Goal: Task Accomplishment & Management: Complete application form

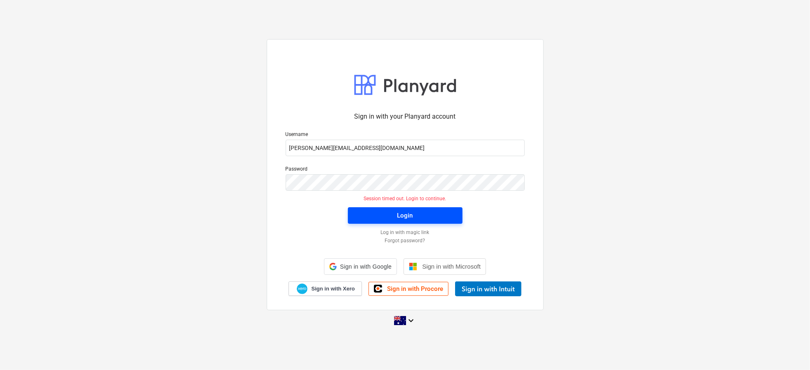
drag, startPoint x: 407, startPoint y: 207, endPoint x: 406, endPoint y: 211, distance: 5.2
click at [407, 207] on div "Login" at bounding box center [405, 215] width 125 height 26
click at [406, 211] on div "Login" at bounding box center [405, 215] width 16 height 11
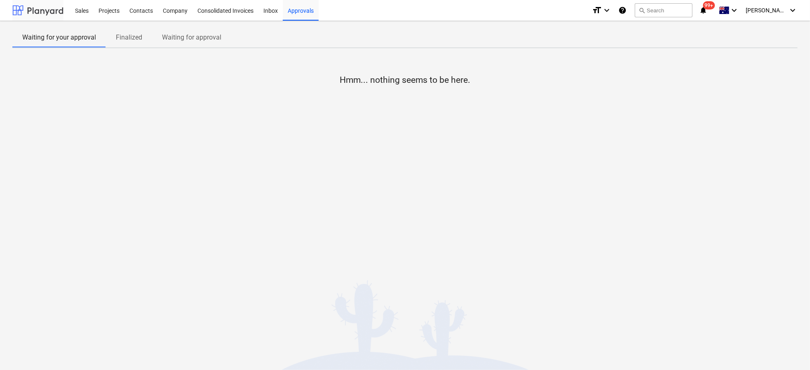
click at [43, 11] on div at bounding box center [37, 10] width 51 height 21
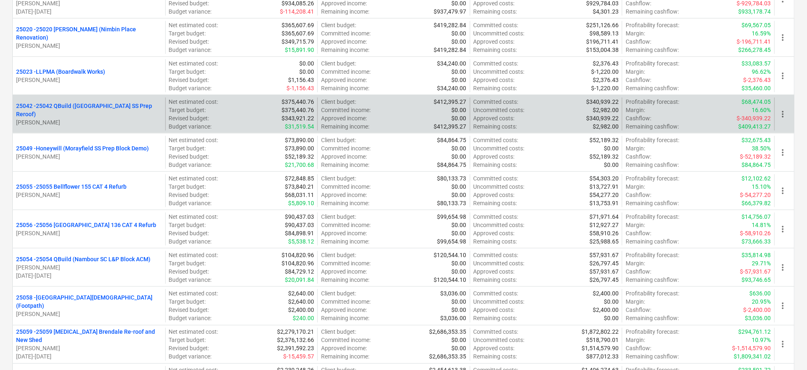
scroll to position [220, 0]
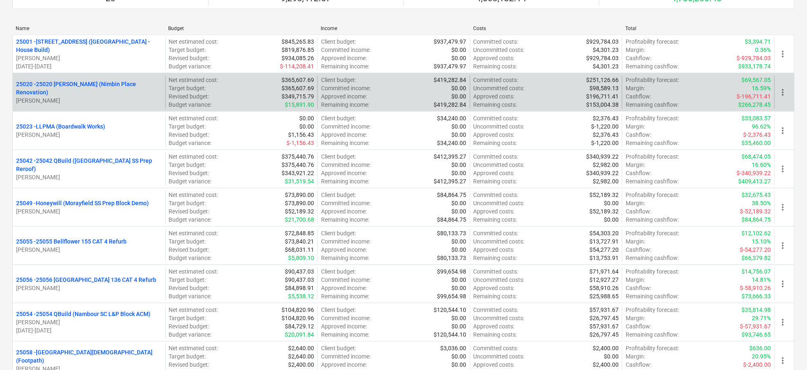
click at [99, 98] on div "25020 - 25020 [PERSON_NAME] (Nimbin Place Renovation) [PERSON_NAME]" at bounding box center [89, 92] width 146 height 25
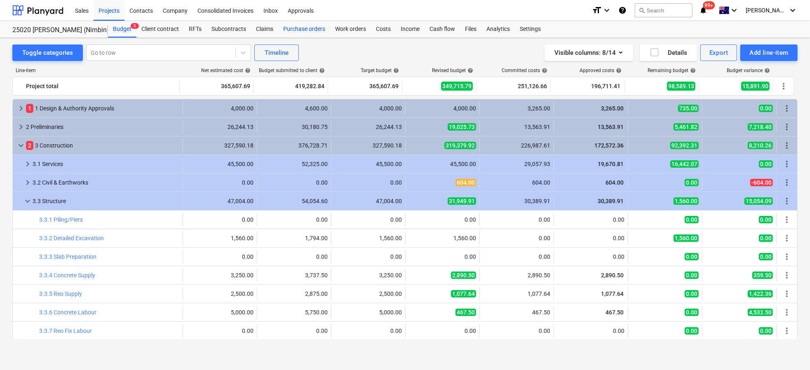
click at [315, 32] on div "Purchase orders" at bounding box center [304, 29] width 52 height 16
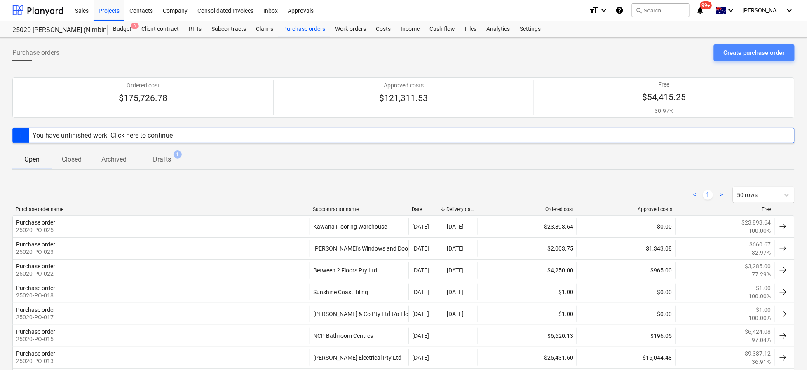
click at [736, 50] on div "Create purchase order" at bounding box center [754, 52] width 61 height 11
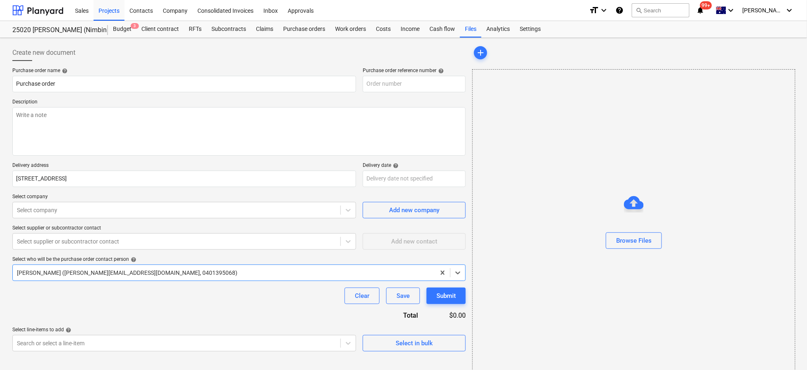
type textarea "x"
type input "25020-PO-026"
type textarea "x"
click at [50, 206] on div at bounding box center [177, 210] width 320 height 8
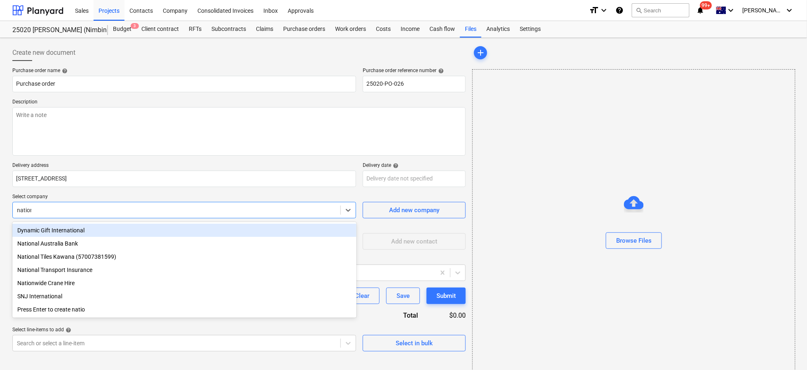
type input "nationa"
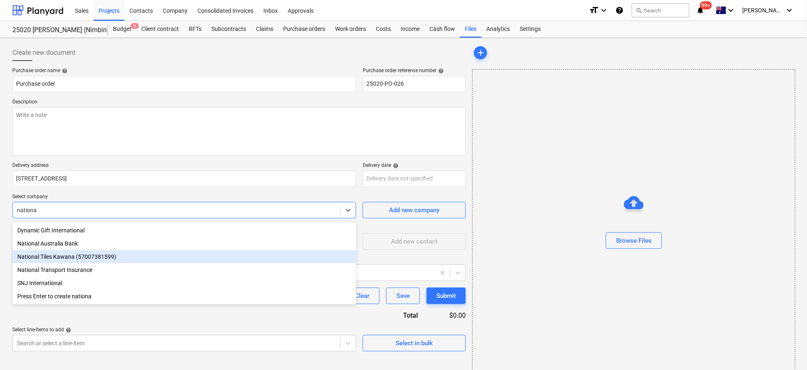
click at [130, 258] on div "National Tiles Kawana (57007381599)" at bounding box center [184, 256] width 344 height 13
type textarea "x"
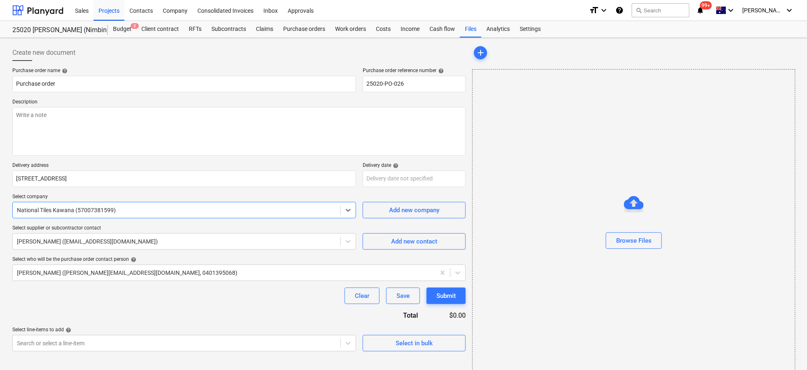
click at [28, 296] on div "Clear Save Submit" at bounding box center [238, 296] width 453 height 16
click at [45, 124] on textarea at bounding box center [238, 131] width 453 height 49
type textarea "x"
type textarea "C"
type textarea "x"
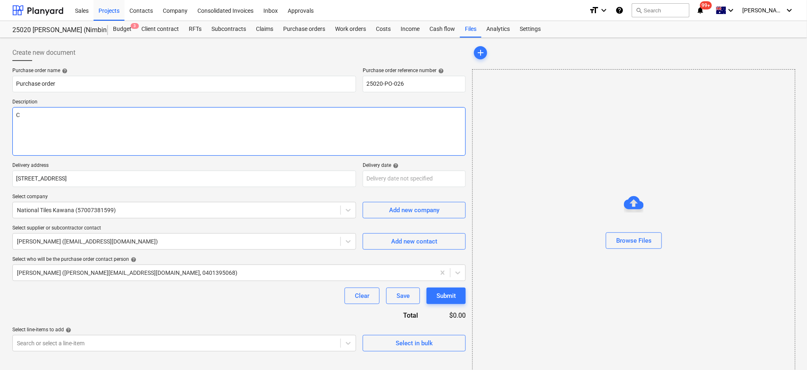
type textarea "Cl"
type textarea "x"
type textarea "Cli"
type textarea "x"
type textarea "Clie"
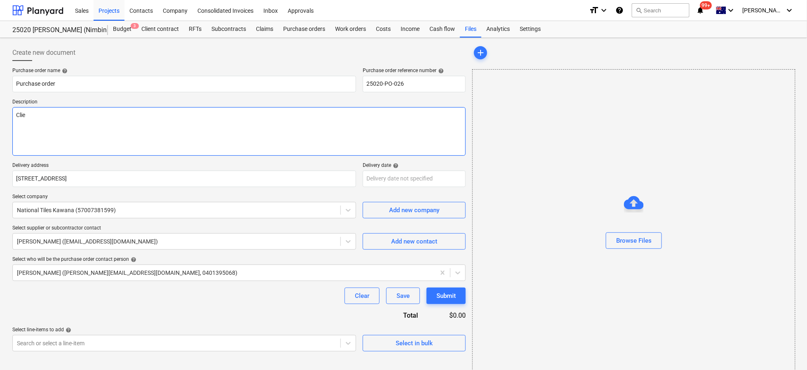
type textarea "x"
type textarea "Clien"
type textarea "x"
type textarea "Client"
type textarea "x"
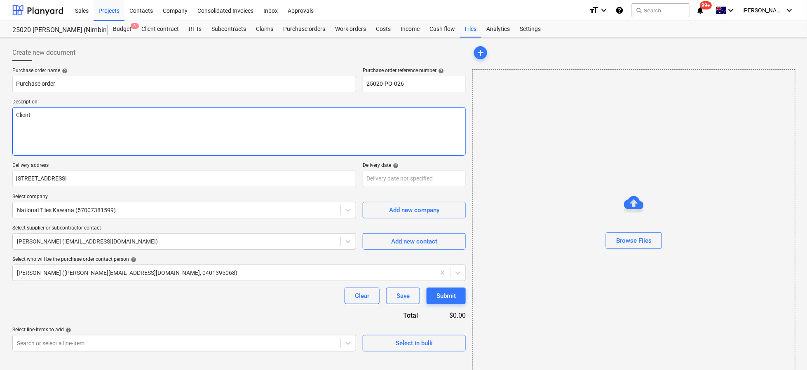
type textarea "Client"
type textarea "x"
type textarea "Client S"
type textarea "x"
type textarea "Client Se"
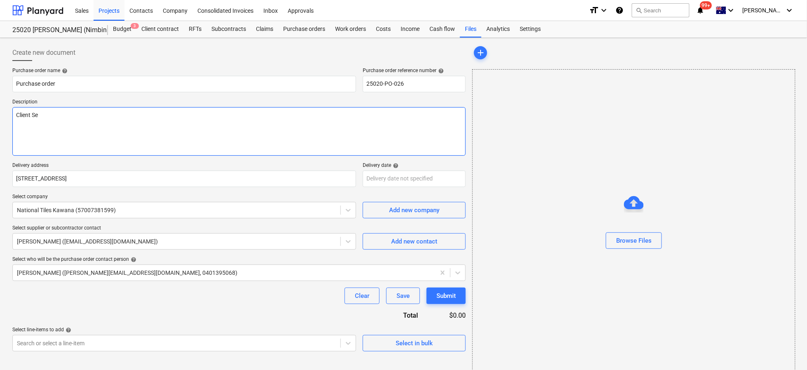
type textarea "x"
type textarea "Client Sel"
type textarea "x"
type textarea "Client Sele"
type textarea "x"
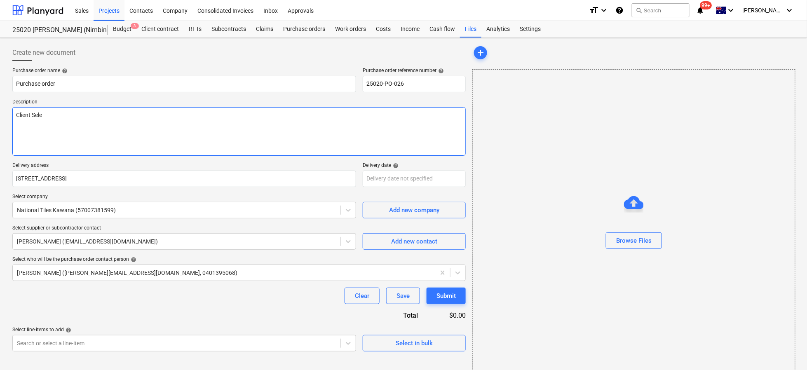
type textarea "Client Selec"
type textarea "x"
type textarea "Client Select"
type textarea "x"
type textarea "Client Selecti"
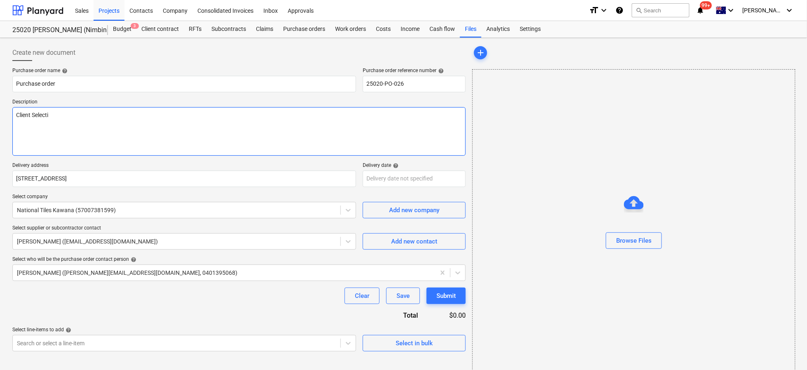
type textarea "x"
type textarea "Client Selectio"
type textarea "x"
type textarea "Client Selection"
type textarea "x"
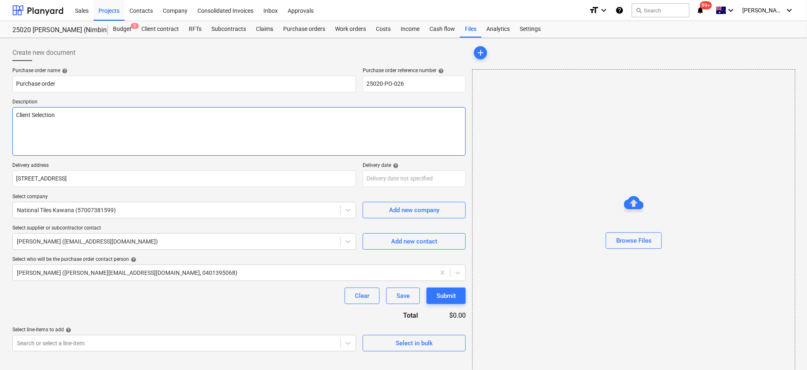
type textarea "Client Selection"
type textarea "x"
type textarea "Client Selection P"
type textarea "x"
type textarea "Client Selection Pa"
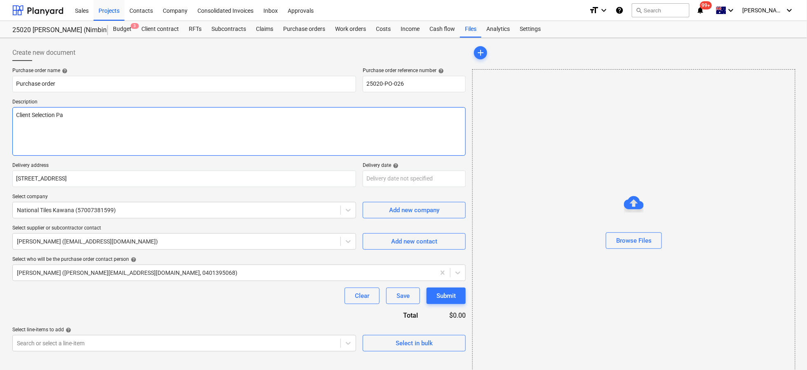
type textarea "x"
type textarea "Client Selection Pad"
type textarea "x"
type textarea "Client Selection Padd"
type textarea "x"
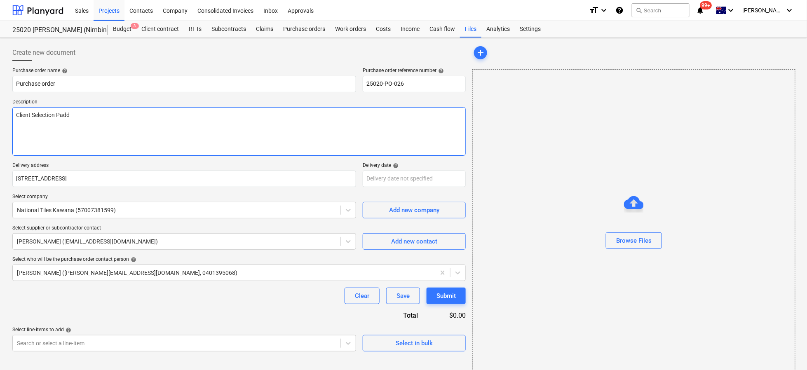
type textarea "Client Selection Paddy"
type textarea "x"
type textarea "Client Selection Paddy"
type textarea "x"
type textarea "Client Selection Paddy &"
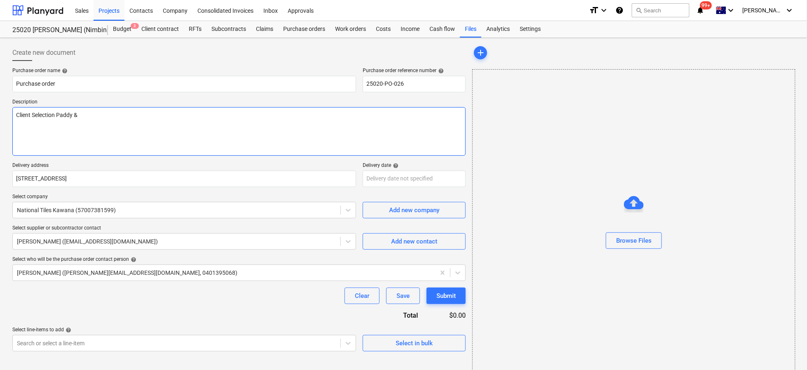
type textarea "x"
type textarea "Client Selection Paddy &"
type textarea "x"
type textarea "Client Selection Paddy & K"
type textarea "x"
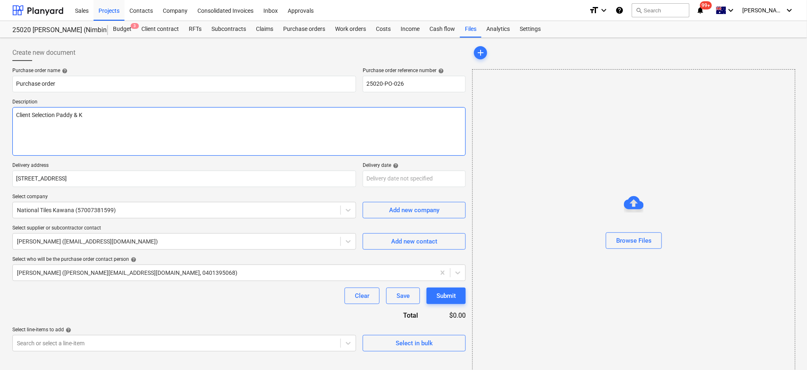
type textarea "Client Selection Paddy & Kr"
type textarea "x"
type textarea "Client Selection Paddy & Kri"
type textarea "x"
type textarea "Client Selection Paddy & [PERSON_NAME]"
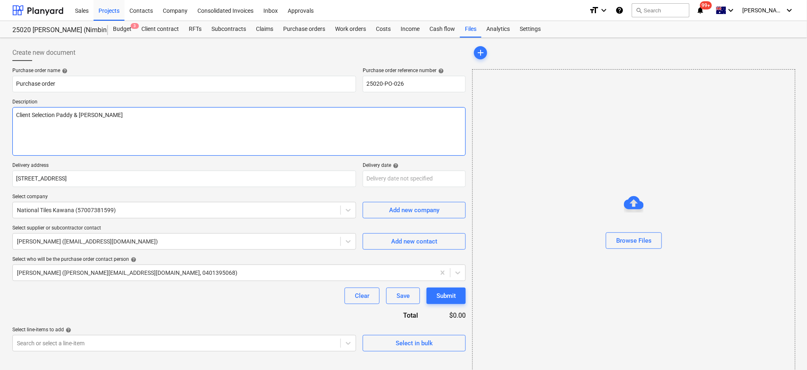
type textarea "x"
type textarea "Client Selection Paddy & Krist"
type textarea "x"
type textarea "Client Selection Paddy & [PERSON_NAME]"
type textarea "x"
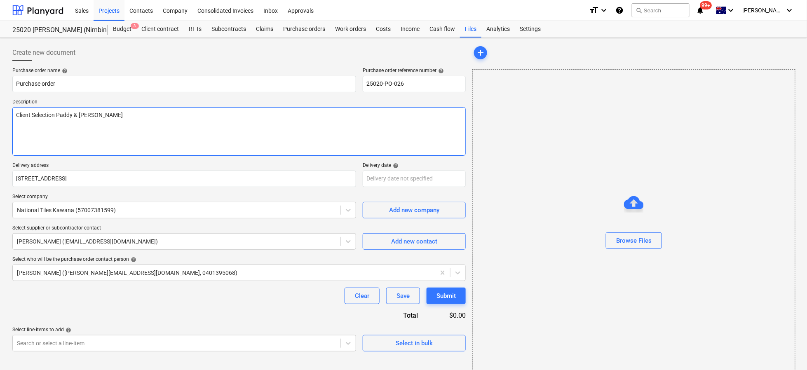
type textarea "Client Selection Paddy & [PERSON_NAME]"
type textarea "x"
type textarea "Client Selection Paddy & [PERSON_NAME] W"
type textarea "x"
type textarea "Client Selection Paddy & [PERSON_NAME] We"
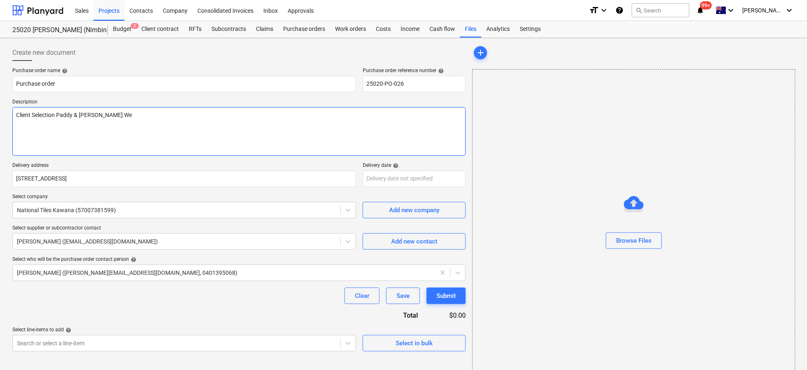
type textarea "x"
type textarea "Client Selection [PERSON_NAME] & [PERSON_NAME] [PERSON_NAME]"
type textarea "x"
type textarea "Client Selection Paddy & [PERSON_NAME]"
type textarea "x"
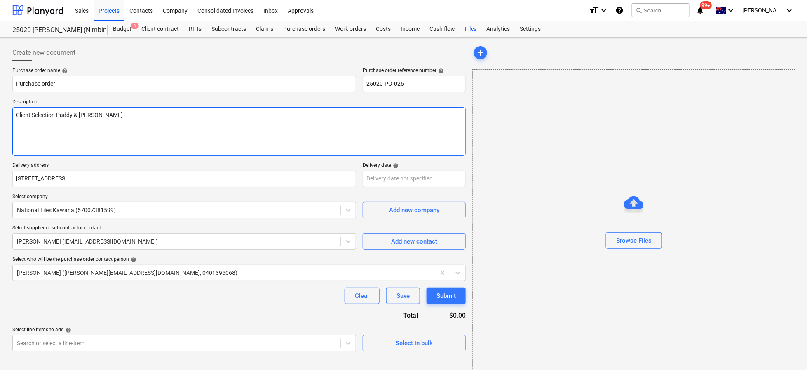
type textarea "Client Selection Paddy & [PERSON_NAME]"
type textarea "x"
type textarea "Client Selection Paddy & [PERSON_NAME]"
type textarea "x"
type textarea "Client Selection [PERSON_NAME] & [PERSON_NAME]"
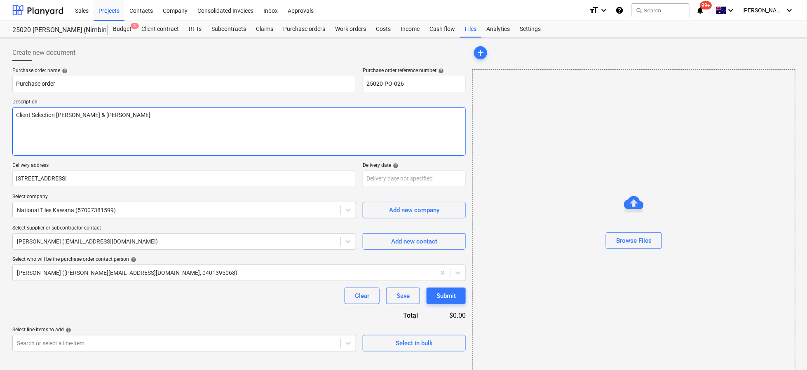
type textarea "x"
type textarea "Client Selection Paddy & [PERSON_NAME]"
type textarea "x"
type textarea "Client Selection Paddy & [PERSON_NAME]"
type textarea "x"
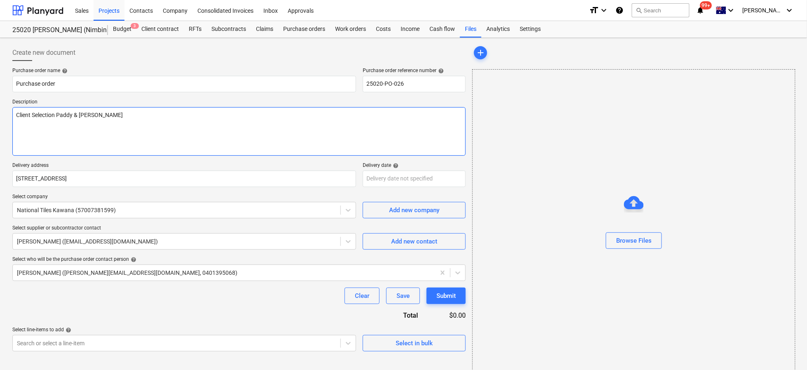
type textarea "Client Selection Paddy & [PERSON_NAME]"
type textarea "x"
type textarea "Client Selection Paddy & [PERSON_NAME]"
type textarea "x"
type textarea "Client Selection Paddy & [PERSON_NAME]"
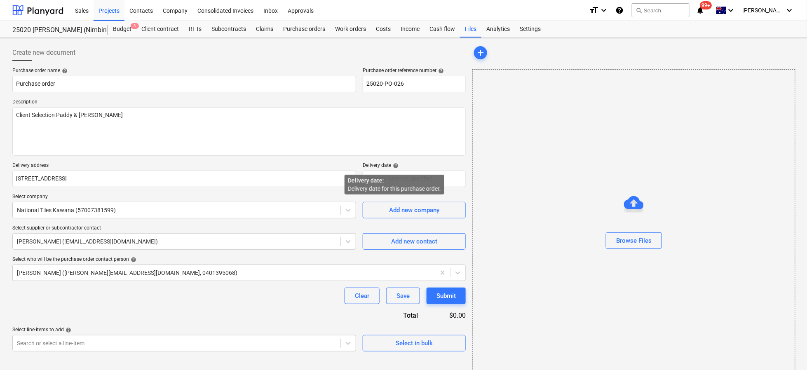
click at [396, 166] on span "help" at bounding box center [394, 166] width 7 height 6
click at [439, 176] on body "Sales Projects Contacts Company Consolidated Invoices Inbox Approvals format_si…" at bounding box center [403, 185] width 807 height 370
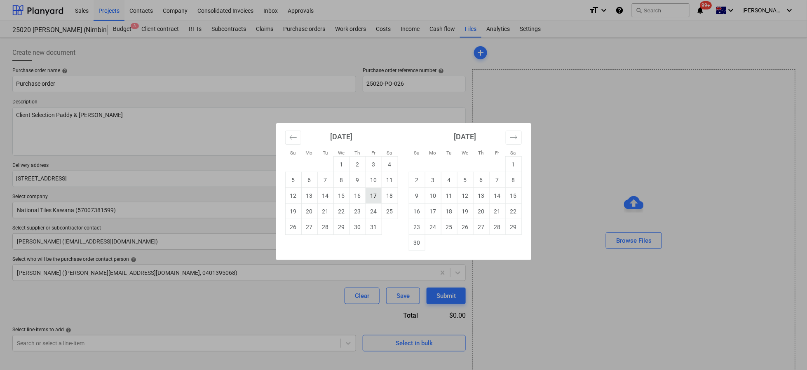
click at [375, 200] on td "17" at bounding box center [374, 196] width 16 height 16
type textarea "x"
type input "[DATE]"
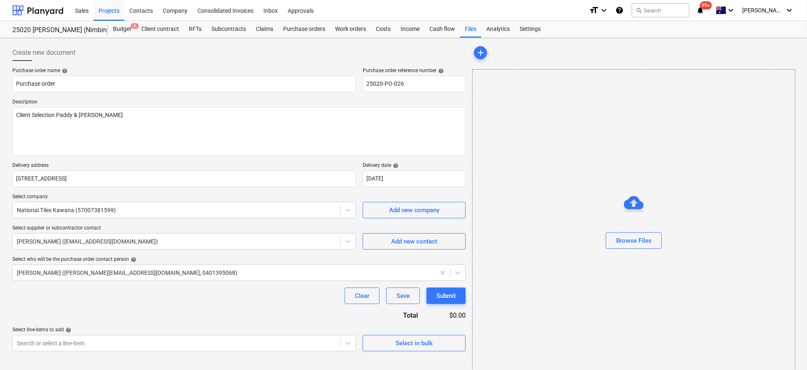
click at [359, 192] on div "Purchase order name help Purchase order Purchase order reference number help 25…" at bounding box center [238, 210] width 453 height 284
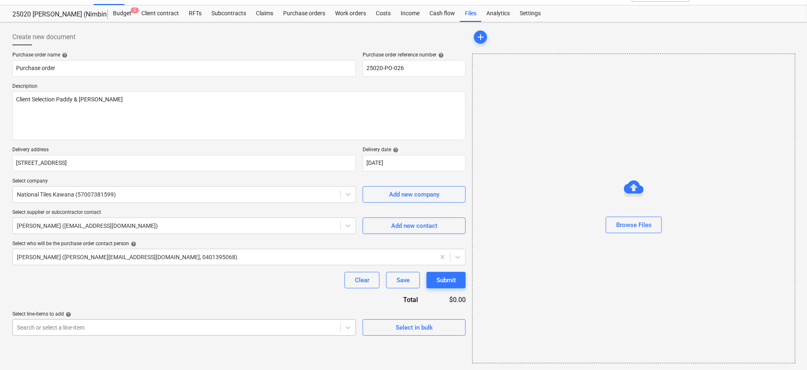
scroll to position [110, 0]
click at [327, 324] on body "Sales Projects Contacts Company Consolidated Invoices Inbox Approvals format_si…" at bounding box center [403, 169] width 807 height 370
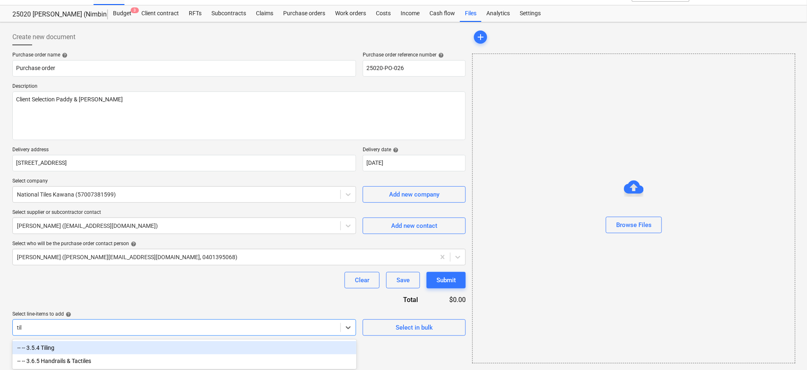
scroll to position [16, 0]
type input "tile"
type textarea "x"
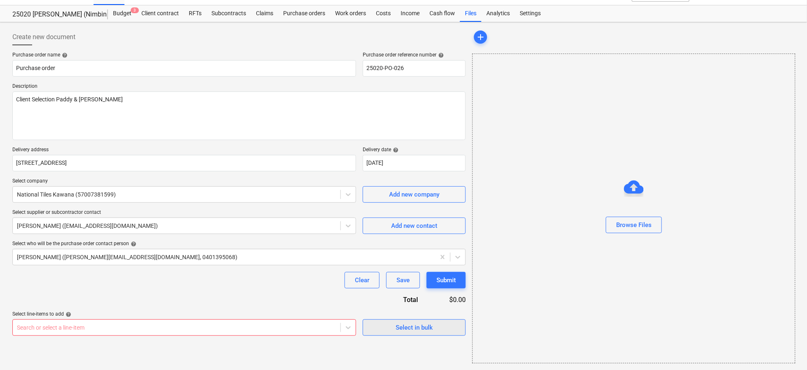
drag, startPoint x: 380, startPoint y: 357, endPoint x: 383, endPoint y: 332, distance: 25.0
click at [383, 332] on div "Create new document Purchase order name help Purchase order Purchase order refe…" at bounding box center [239, 196] width 460 height 341
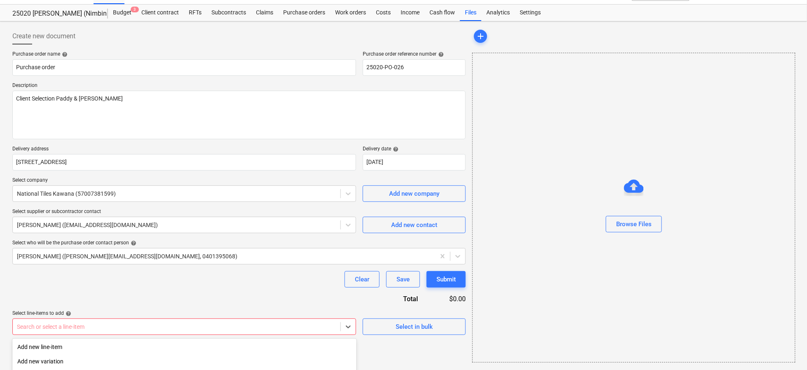
scroll to position [110, 0]
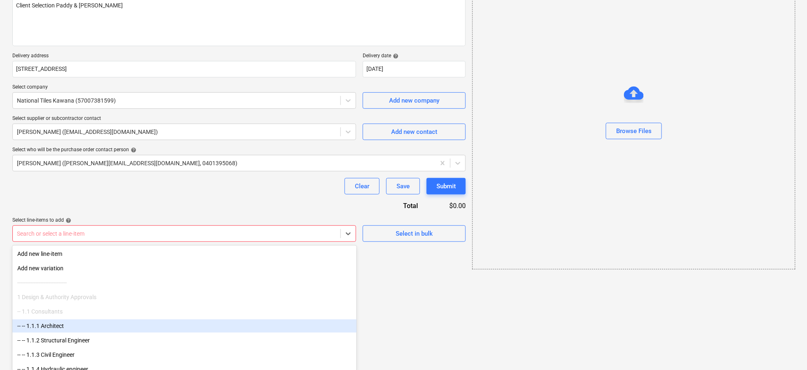
click at [286, 261] on body "Sales Projects Contacts Company Consolidated Invoices Inbox Approvals format_si…" at bounding box center [403, 75] width 807 height 370
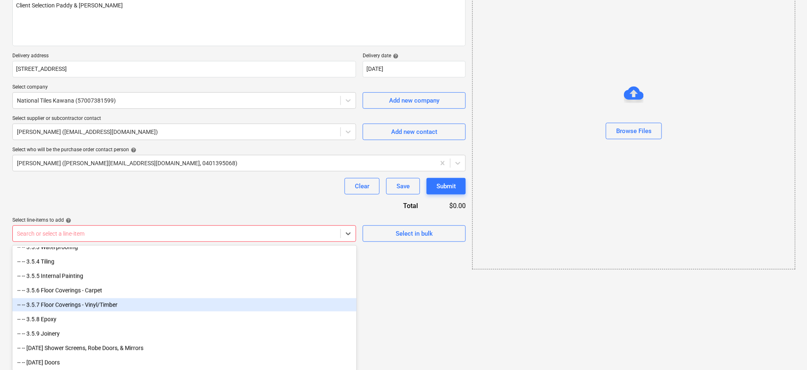
scroll to position [1704, 0]
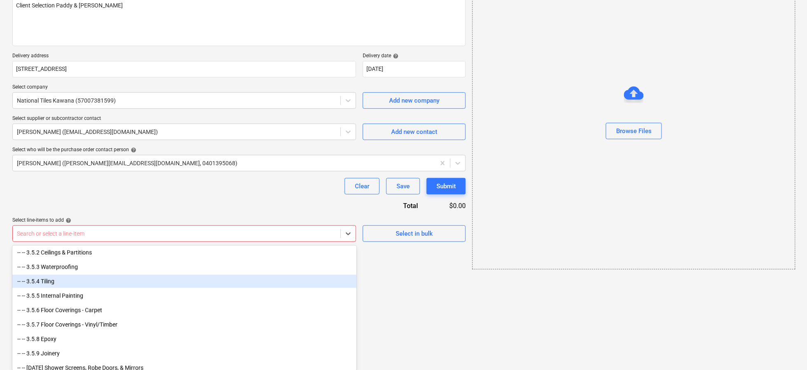
click at [172, 281] on div "-- -- 3.5.4 Tiling" at bounding box center [184, 281] width 344 height 13
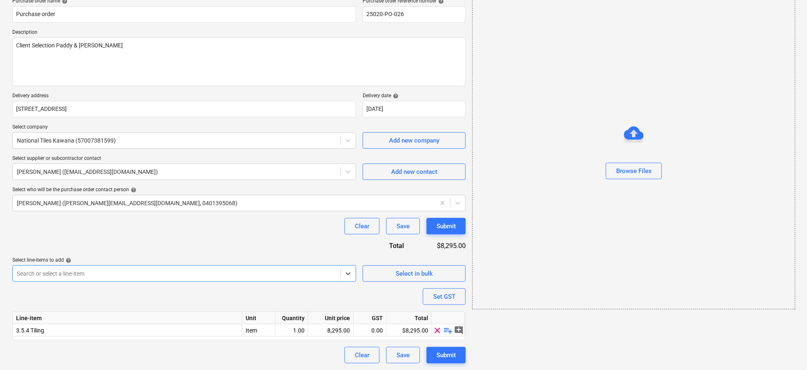
click at [180, 298] on div "Purchase order name help Purchase order Purchase order reference number help 25…" at bounding box center [238, 181] width 453 height 366
click at [500, 348] on div "add Browse Files" at bounding box center [633, 169] width 329 height 395
type textarea "x"
click at [330, 333] on div "8,295.00" at bounding box center [331, 330] width 38 height 12
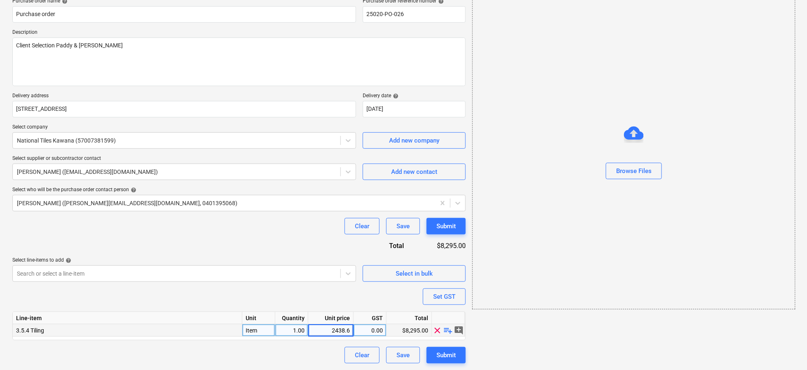
type input "2438.66"
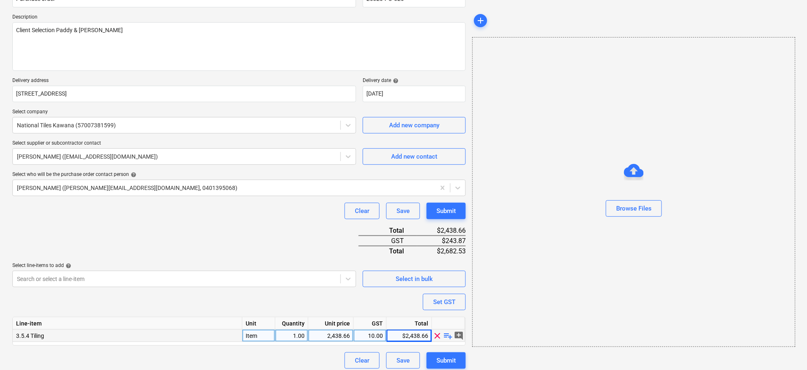
scroll to position [89, 0]
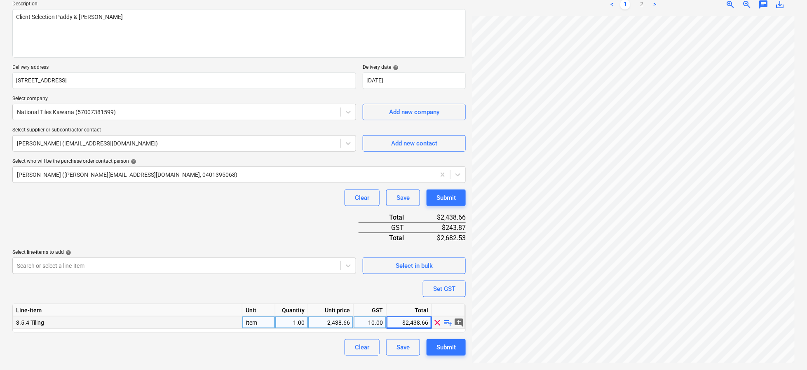
scroll to position [89, 0]
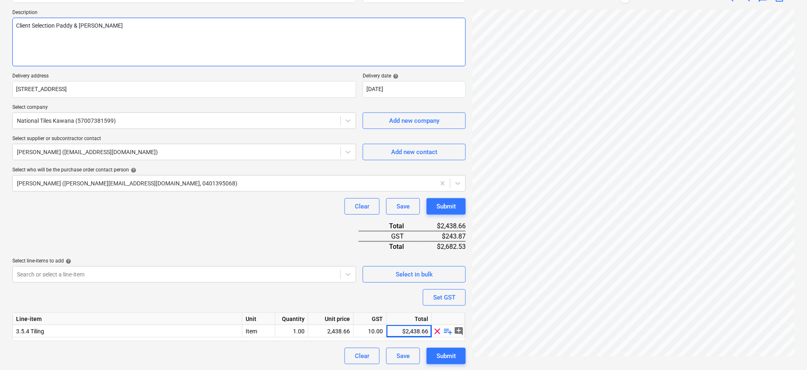
click at [148, 35] on textarea "Client Selection Paddy & [PERSON_NAME]" at bounding box center [238, 42] width 453 height 49
type textarea "x"
type textarea "Client Selection Paddy & [PERSON_NAME]"
type textarea "x"
type textarea "Client Selection [PERSON_NAME] & [PERSON_NAME] S"
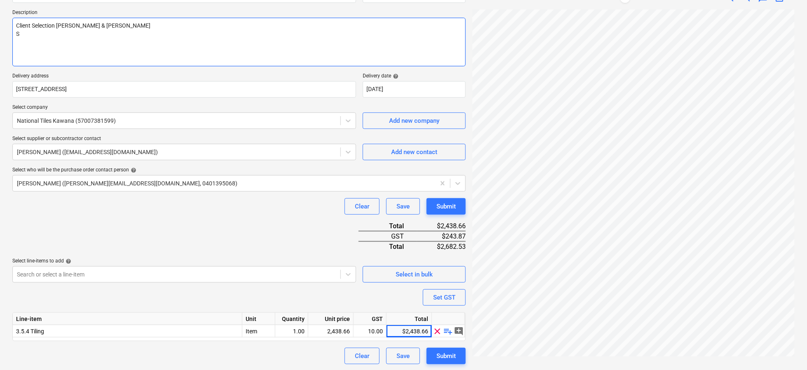
type textarea "x"
type textarea "Client Selection [PERSON_NAME] & [PERSON_NAME] [PERSON_NAME]"
type textarea "x"
type textarea "Client Selection Paddy & [PERSON_NAME] Sit"
type textarea "x"
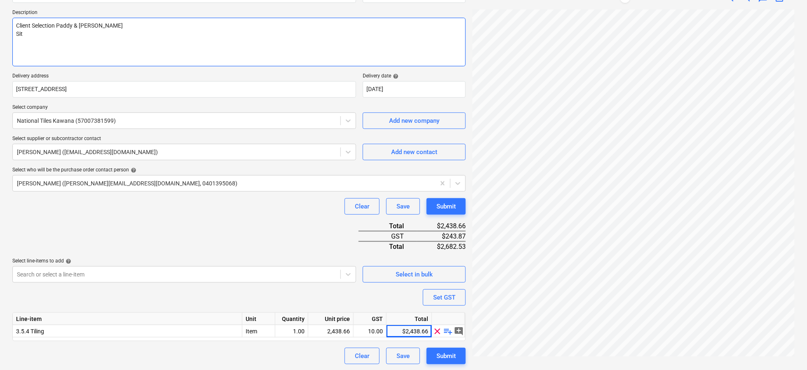
type textarea "Client Selection Paddy & [PERSON_NAME] Site"
type textarea "x"
type textarea "Client Selection Paddy & [PERSON_NAME] Site C"
type textarea "x"
type textarea "Client Selection Paddy & [PERSON_NAME] Site Co"
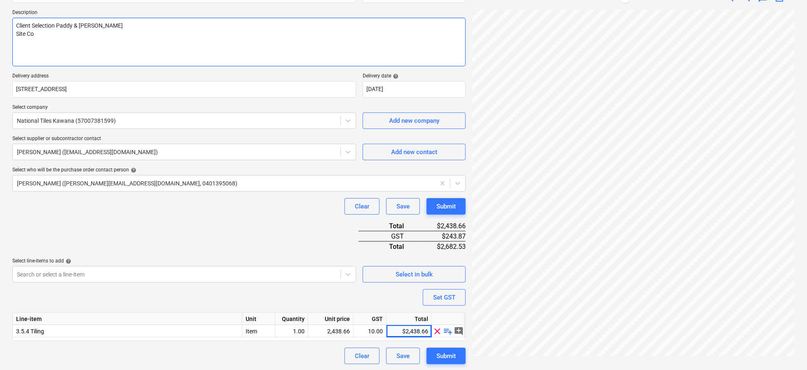
type textarea "x"
type textarea "Client Selection Paddy & [PERSON_NAME] Site Con"
type textarea "x"
type textarea "Client Selection Paddy & [PERSON_NAME] Site Cont"
type textarea "x"
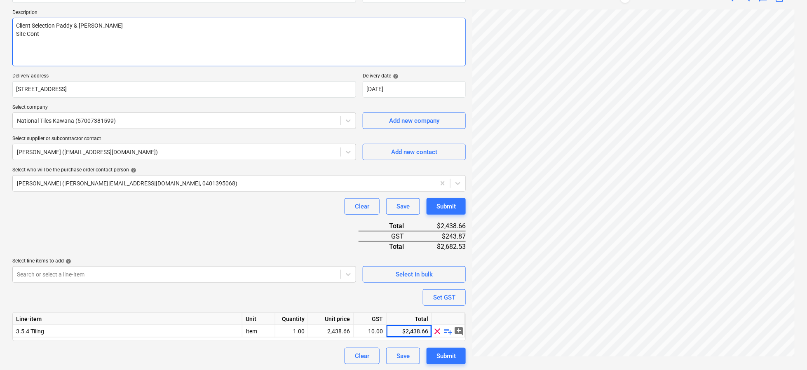
type textarea "Client Selection Paddy & [PERSON_NAME] Site Conta"
type textarea "x"
type textarea "Client Selection Paddy & [PERSON_NAME] Site Contac"
type textarea "x"
type textarea "Client Selection Paddy & [PERSON_NAME] Site Contact"
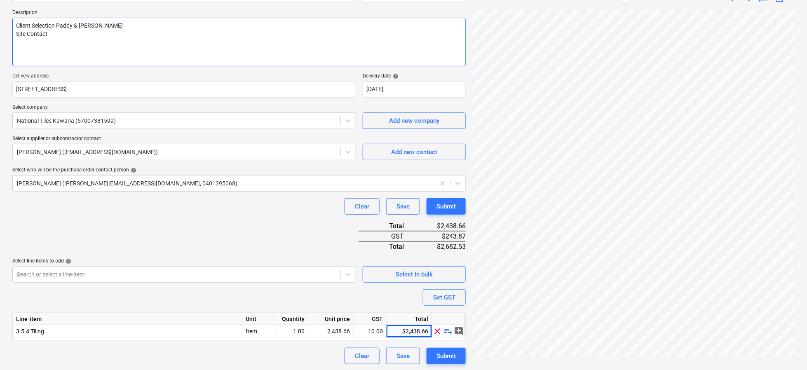
type textarea "x"
type textarea "Client Selection Paddy & [PERSON_NAME] Site Contact:"
type textarea "x"
type textarea "Client Selection Paddy & [PERSON_NAME] Site Contact:"
type textarea "x"
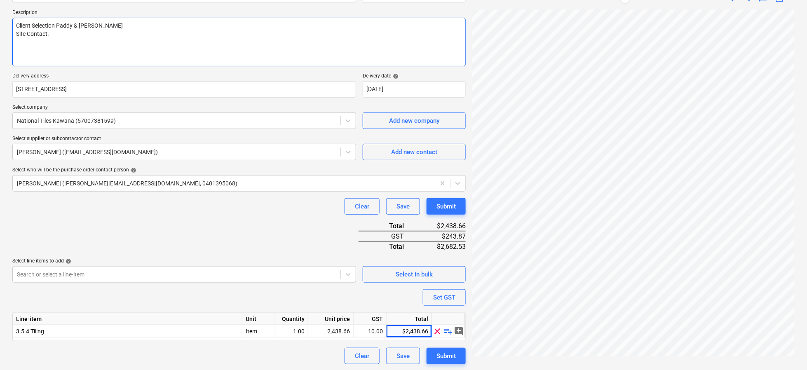
type textarea "Client Selection Paddy & [PERSON_NAME] Site Contact: B"
type textarea "x"
type textarea "Client Selection Paddy & [PERSON_NAME] Site Contact: Br"
type textarea "x"
type textarea "Client Selection [PERSON_NAME] & [PERSON_NAME] Site Contact: Bre"
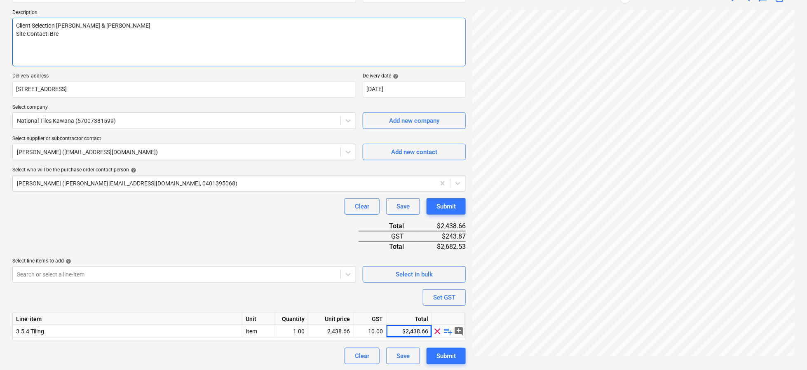
type textarea "x"
type textarea "Client Selection [PERSON_NAME] & [PERSON_NAME] Site Contact: Bren"
type textarea "x"
type textarea "Client Selection [PERSON_NAME] & [PERSON_NAME] Site Contact: Brend"
type textarea "x"
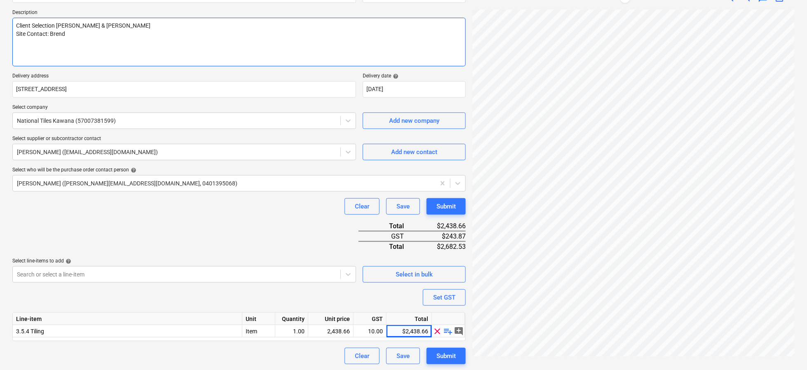
type textarea "Client Selection [PERSON_NAME] & [PERSON_NAME] Site Contact: [PERSON_NAME]"
type textarea "x"
type textarea "Client Selection [PERSON_NAME] & [PERSON_NAME] Site Contact: [PERSON_NAME]"
type textarea "x"
type textarea "Client Selection [PERSON_NAME] & [PERSON_NAME] Site Contact: [PERSON_NAME]"
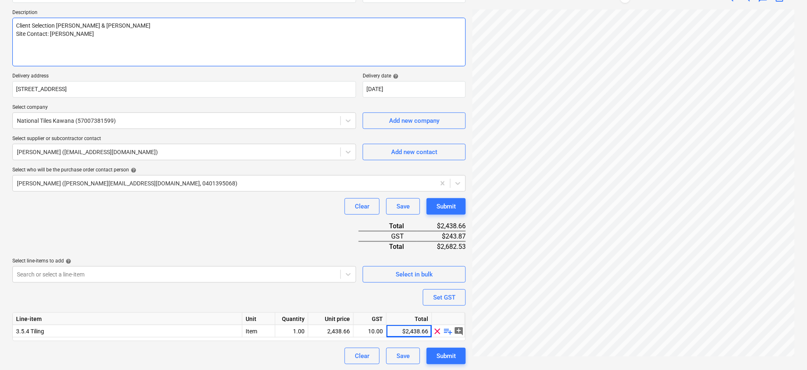
type textarea "x"
type textarea "Client Selection [PERSON_NAME] & [PERSON_NAME] Site Contact: [PERSON_NAME] 0"
type textarea "x"
type textarea "Client Selection [PERSON_NAME] & [PERSON_NAME] Site Contact: [PERSON_NAME] 04"
type textarea "x"
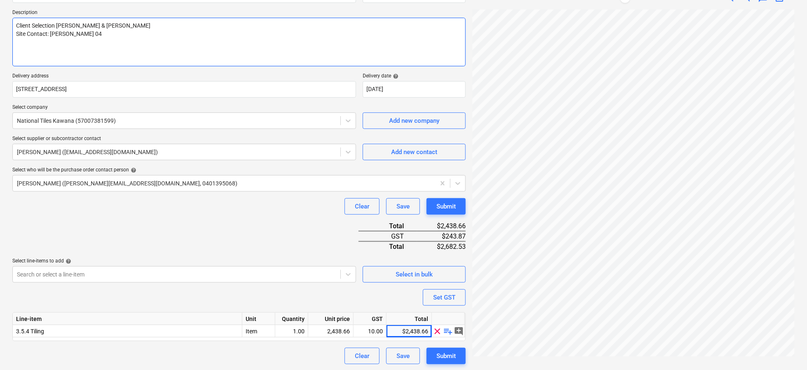
type textarea "Client Selection [PERSON_NAME] & [PERSON_NAME] Site Contact: [PERSON_NAME] 040"
type textarea "x"
type textarea "Client Selection [PERSON_NAME] & [PERSON_NAME] Site Contact: [PERSON_NAME] 0401"
type textarea "x"
type textarea "Client Selection [PERSON_NAME] & [PERSON_NAME] Site Contact: [PERSON_NAME] 0401"
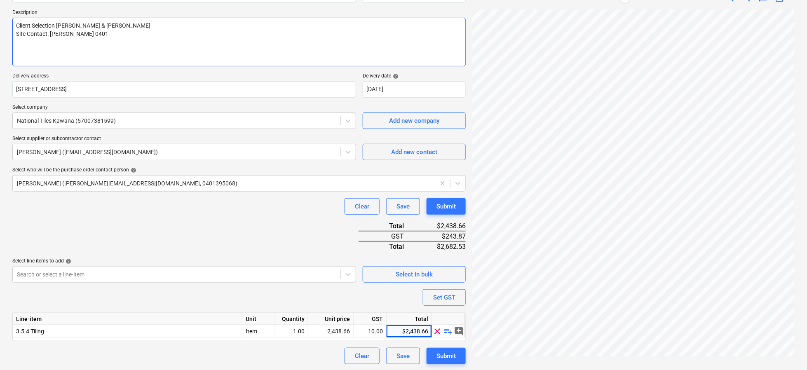
type textarea "x"
type textarea "Client Selection [PERSON_NAME] & [PERSON_NAME] Site Contact: [PERSON_NAME] 0401…"
type textarea "x"
type textarea "Client Selection [PERSON_NAME] & [PERSON_NAME] Site Contact: [PERSON_NAME] 0401…"
type textarea "x"
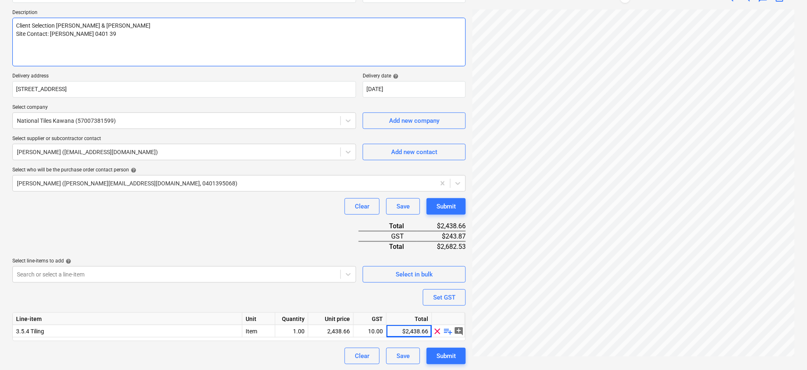
type textarea "Client Selection [PERSON_NAME] & [PERSON_NAME] Site Contact: [PERSON_NAME] [PHO…"
type textarea "x"
type textarea "Client Selection [PERSON_NAME] & [PERSON_NAME] Site Contact: [PERSON_NAME] [PHO…"
type textarea "x"
type textarea "Client Selection [PERSON_NAME] & [PERSON_NAME] Site Contact: [PERSON_NAME] [PHO…"
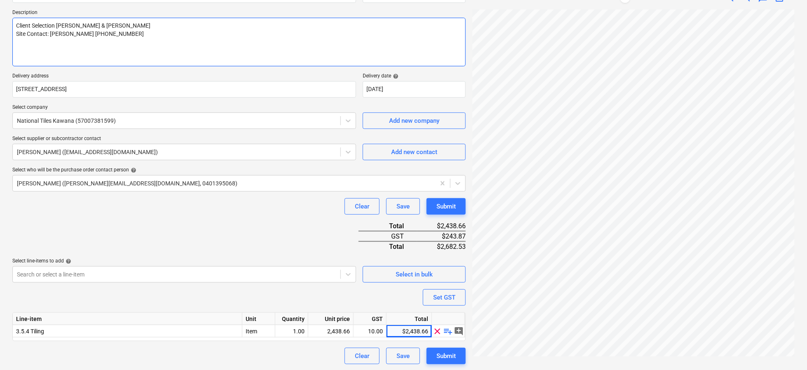
type textarea "x"
type textarea "Client Selection [PERSON_NAME] & [PERSON_NAME] Site Contact: [PERSON_NAME] [PHO…"
type textarea "x"
type textarea "Client Selection [PERSON_NAME] & [PERSON_NAME] Site Contact: [PERSON_NAME] [PHO…"
type textarea "x"
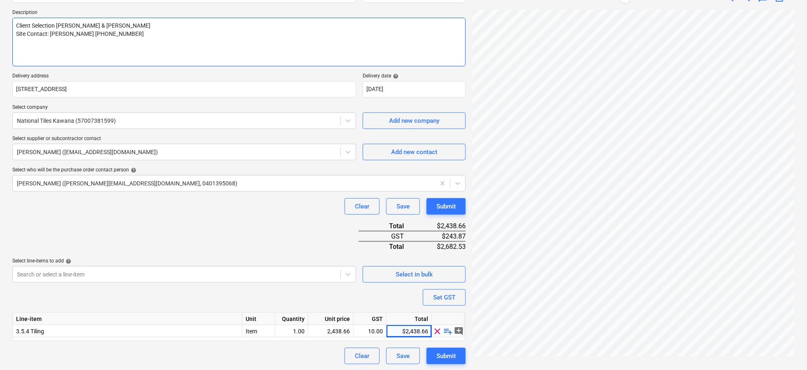
type textarea "Client Selection [PERSON_NAME] & [PERSON_NAME] Site Contact: [PERSON_NAME] [PHO…"
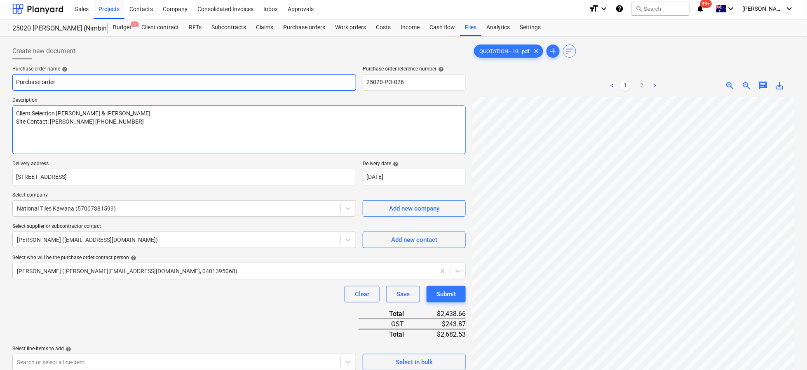
scroll to position [0, 0]
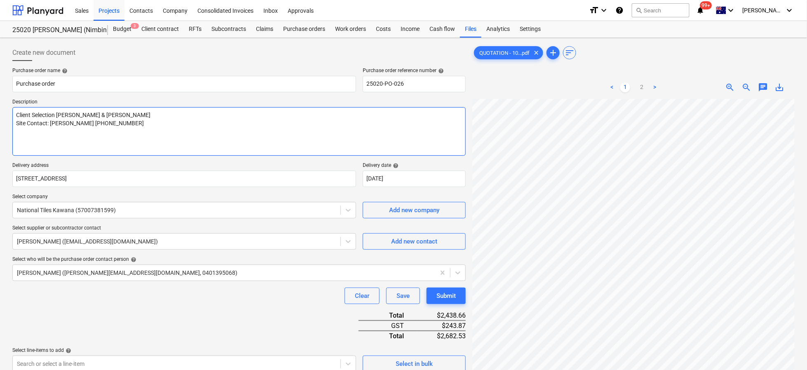
click at [15, 116] on textarea "Client Selection [PERSON_NAME] & [PERSON_NAME] Site Contact: [PERSON_NAME] [PHO…" at bounding box center [238, 131] width 453 height 49
type textarea "x"
type textarea "Client Selection [PERSON_NAME] & [PERSON_NAME] Site Contact: [PERSON_NAME] [PHO…"
click at [30, 116] on textarea "Client Selection [PERSON_NAME] & [PERSON_NAME] Site Contact: [PERSON_NAME] [PHO…" at bounding box center [238, 131] width 453 height 49
type textarea "x"
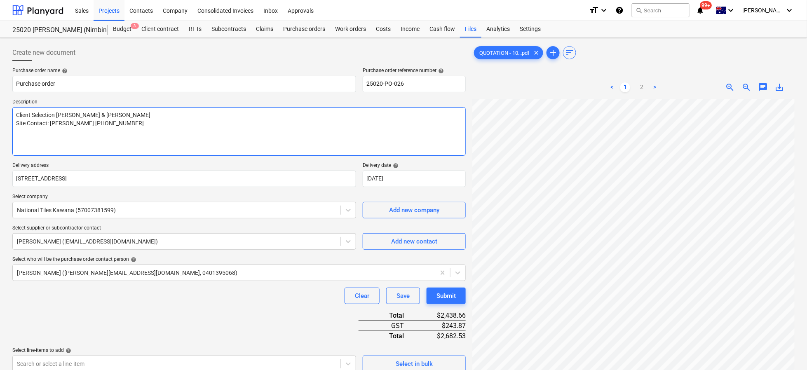
type textarea "N Client Selection Paddy & [PERSON_NAME] Site Contact: [PERSON_NAME] [PHONE_NUM…"
type textarea "x"
type textarea "Na Client Selection [PERSON_NAME] & [PERSON_NAME] Site Contact: [PERSON_NAME] […"
type textarea "x"
type textarea "Nat Client Selection [PERSON_NAME] & [PERSON_NAME] Site Contact: [PERSON_NAME] …"
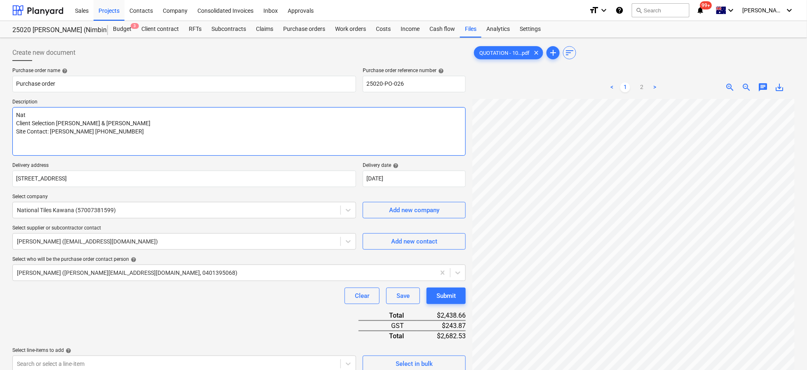
type textarea "x"
type textarea "Nati Client Selection [PERSON_NAME] & [PERSON_NAME] Site Contact: [PERSON_NAME]…"
type textarea "x"
type textarea "Natio Client Selection [PERSON_NAME] & [PERSON_NAME] Site Contact: [PERSON_NAME…"
type textarea "x"
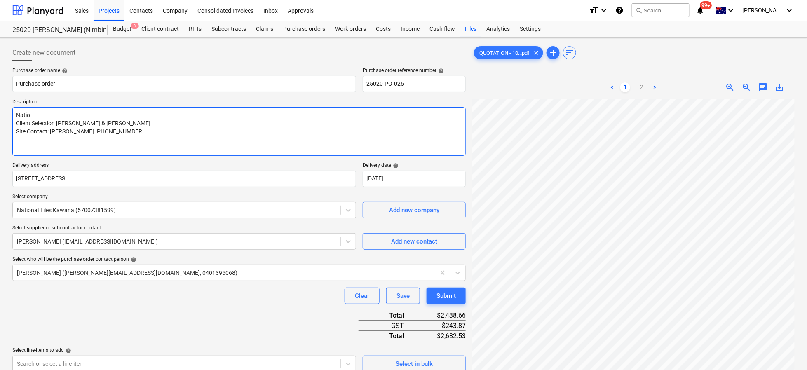
type textarea "Nation Client Selection [PERSON_NAME] & [PERSON_NAME] Site Contact: [PERSON_NAM…"
type textarea "x"
type textarea "Nationa Client Selection [PERSON_NAME] & [PERSON_NAME] Site Contact: [PERSON_NA…"
type textarea "x"
type textarea "National Client Selection Paddy & [PERSON_NAME] Site Contact: [PERSON_NAME] [PH…"
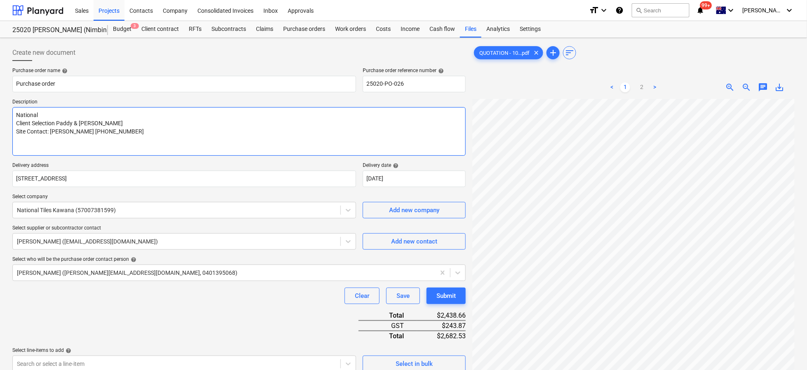
type textarea "x"
type textarea "National Client Selection Paddy & [PERSON_NAME] Site Contact: [PERSON_NAME] [PH…"
type textarea "x"
type textarea "National T Client Selection [PERSON_NAME] & [PERSON_NAME] Site Contact: [PERSON…"
type textarea "x"
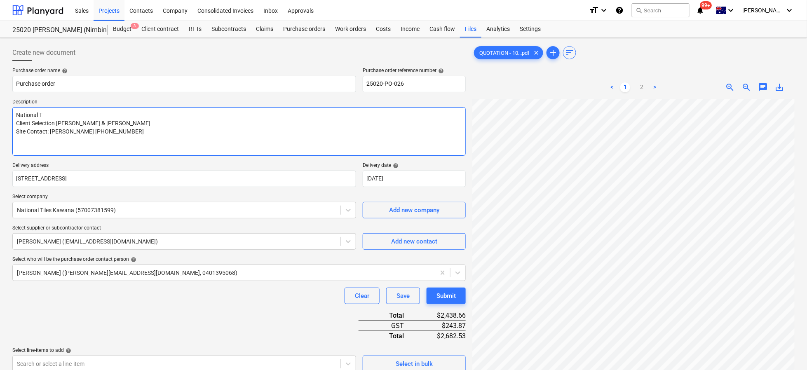
type textarea "National Ti Client Selection Paddy & [PERSON_NAME] Site Contact: [PERSON_NAME] …"
type textarea "x"
type textarea "National Til Client Selection [PERSON_NAME] & [PERSON_NAME] Site Contact: [PERS…"
type textarea "x"
type textarea "National Tile Client Selection Paddy & [PERSON_NAME] Site Contact: [PERSON_NAME…"
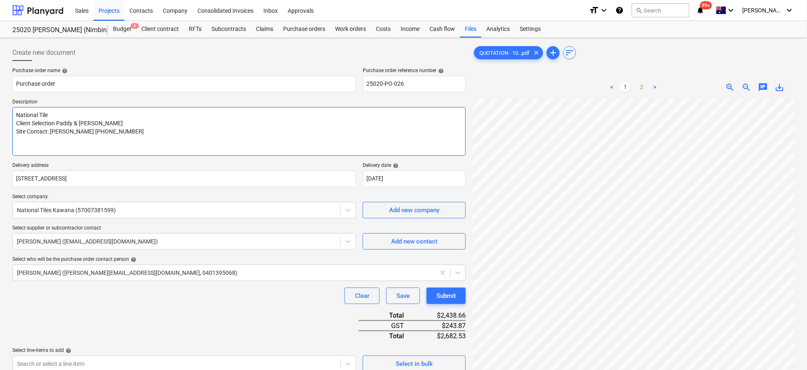
type textarea "x"
click at [82, 117] on textarea "National Tiles quote: Client Selection [PERSON_NAME] & [PERSON_NAME] Site Conta…" at bounding box center [238, 131] width 453 height 49
paste textarea "10512567"
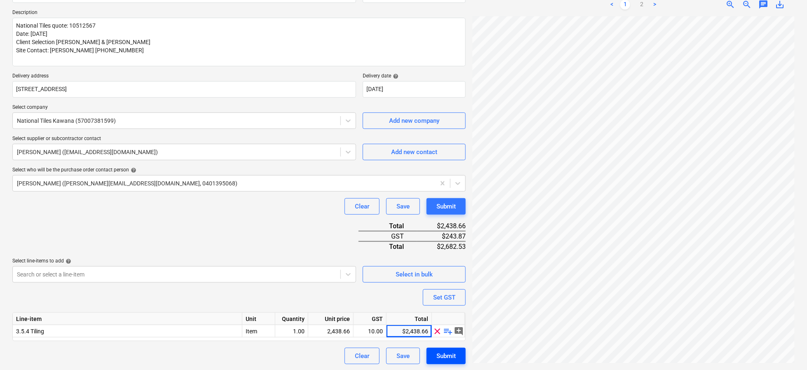
click at [457, 355] on button "Submit" at bounding box center [446, 356] width 39 height 16
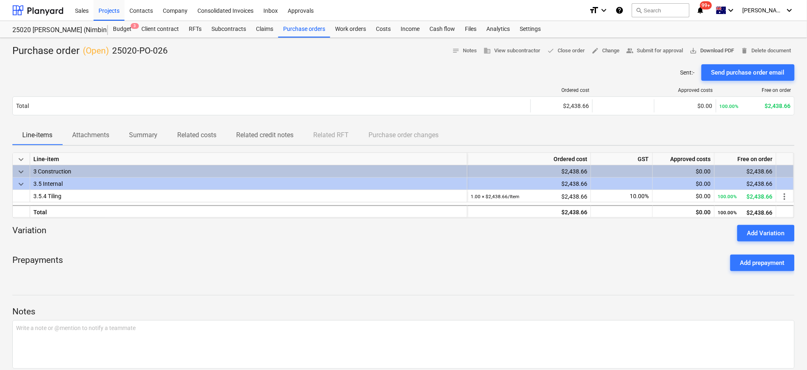
click at [721, 48] on span "save_alt Download PDF" at bounding box center [712, 50] width 45 height 9
click at [270, 277] on div "Prepayments Add prepayment" at bounding box center [403, 263] width 782 height 30
